Goal: Check status: Check status

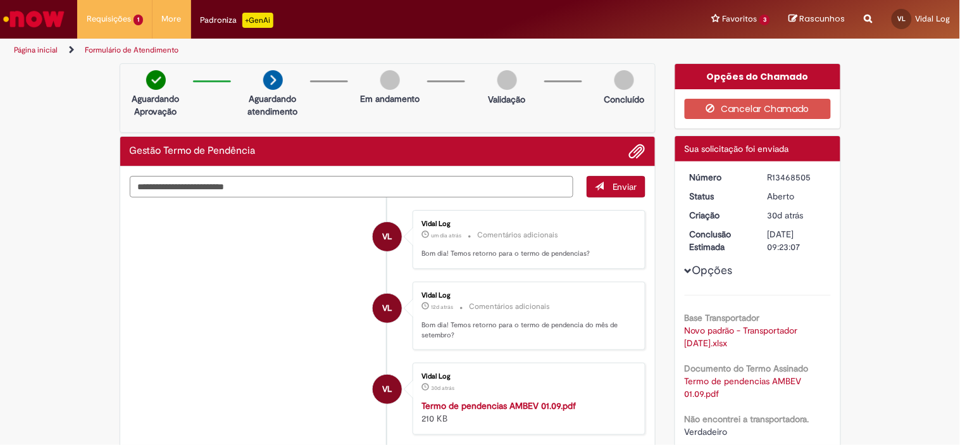
click at [51, 51] on link "Página inicial" at bounding box center [36, 50] width 44 height 10
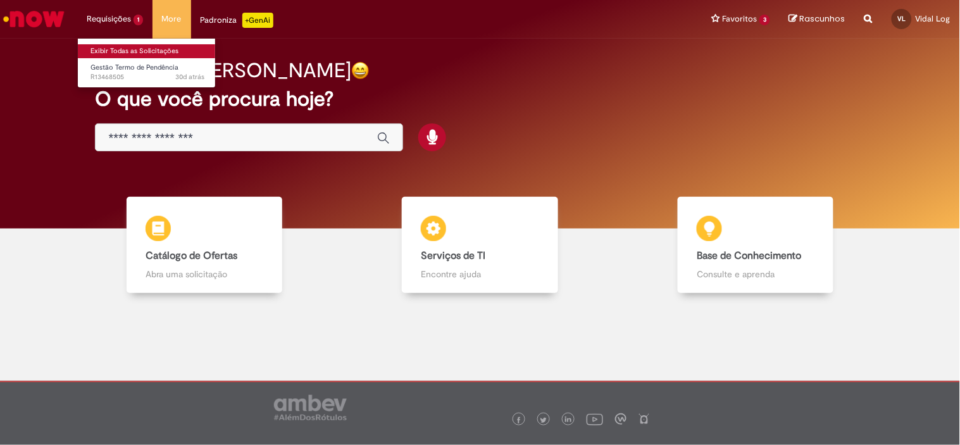
click at [133, 46] on link "Exibir Todas as Solicitações" at bounding box center [147, 51] width 139 height 14
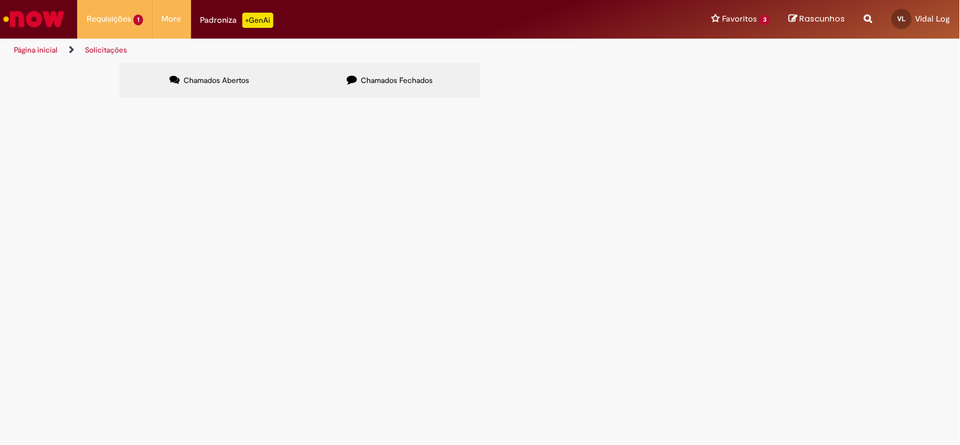
click at [448, 76] on label "Chamados Fechados" at bounding box center [390, 80] width 180 height 34
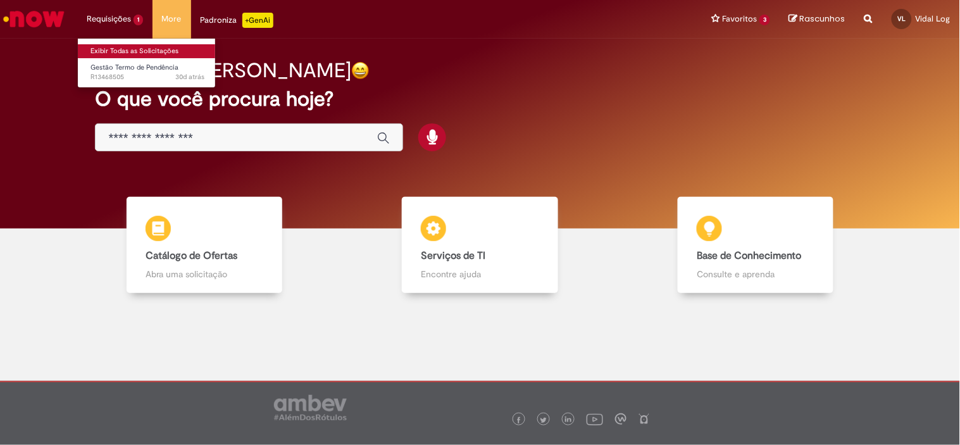
click at [127, 46] on link "Exibir Todas as Solicitações" at bounding box center [147, 51] width 139 height 14
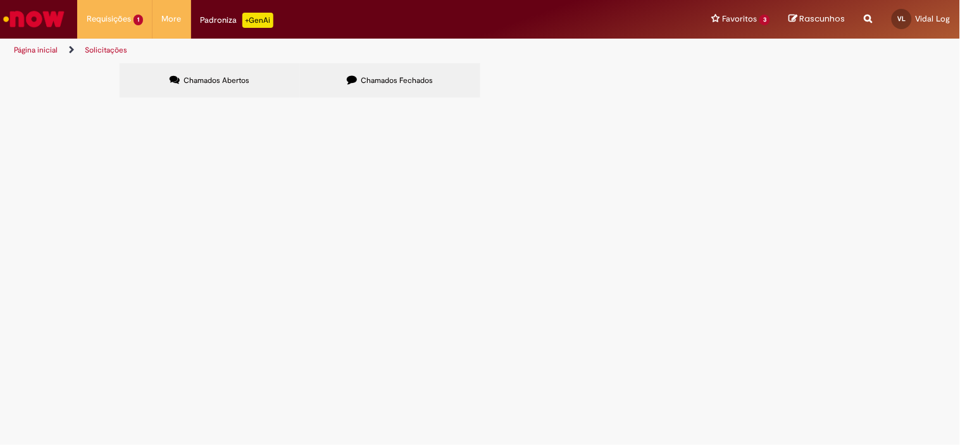
click at [439, 73] on label "Chamados Fechados" at bounding box center [390, 80] width 180 height 34
click at [0, 0] on span "Bom dia! Por gentileza, poderiam verificar o motivo para os CT-es 147153,147162…" at bounding box center [0, 0] width 0 height 0
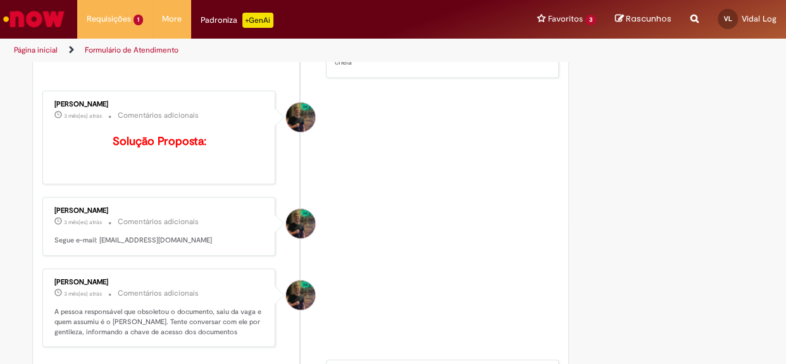
scroll to position [1150, 0]
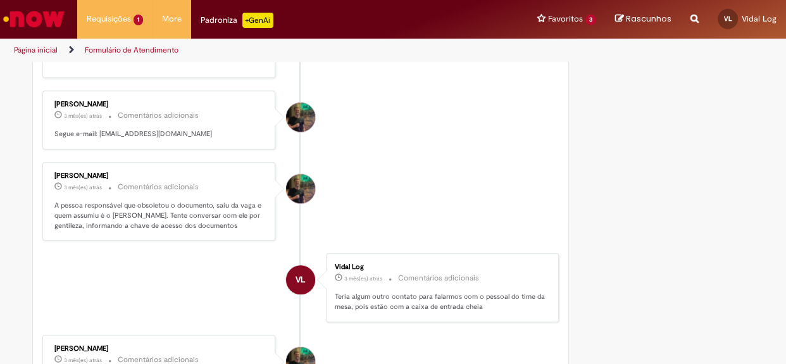
click at [67, 101] on div "Gabriel Marretto Helmeister" at bounding box center [159, 105] width 211 height 8
copy div "Gabriel Marretto Helmeister"
